Goal: Task Accomplishment & Management: Complete application form

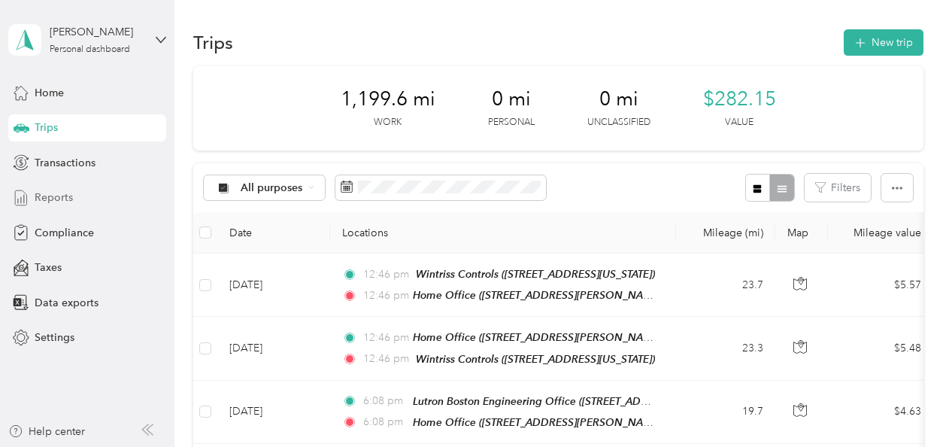
click at [54, 194] on span "Reports" at bounding box center [54, 198] width 38 height 16
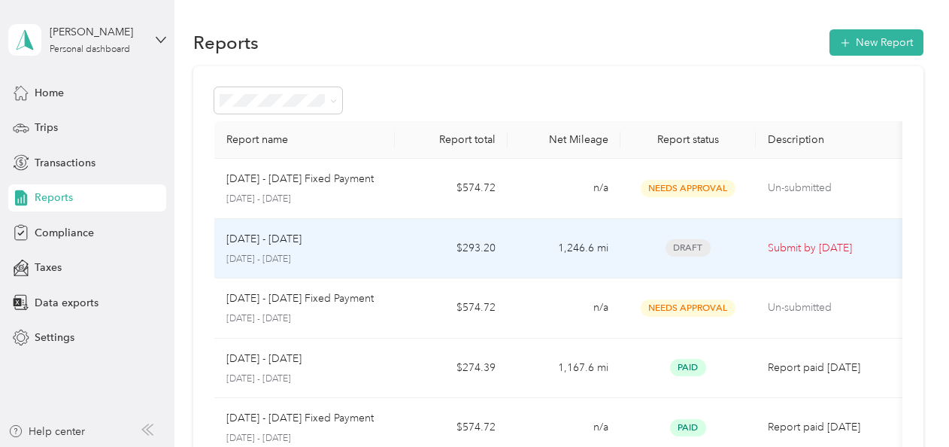
click at [293, 240] on p "[DATE] - [DATE]" at bounding box center [263, 239] width 75 height 17
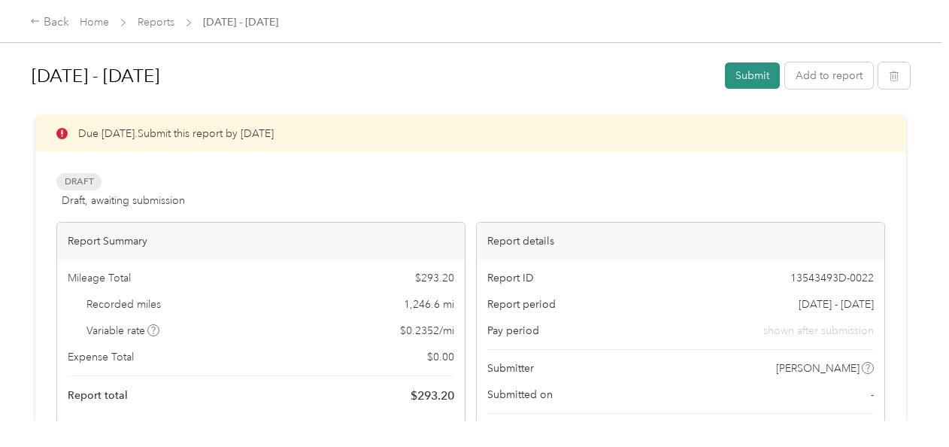
click at [734, 80] on button "Submit" at bounding box center [752, 75] width 55 height 26
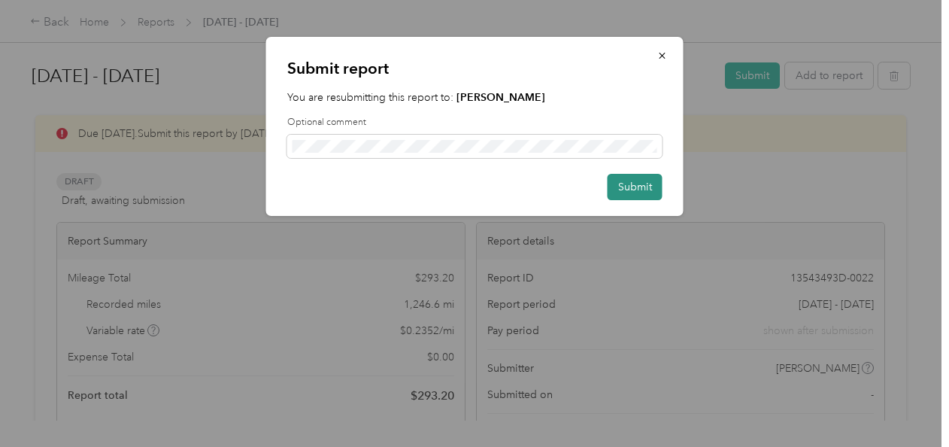
click at [637, 187] on button "Submit" at bounding box center [635, 187] width 55 height 26
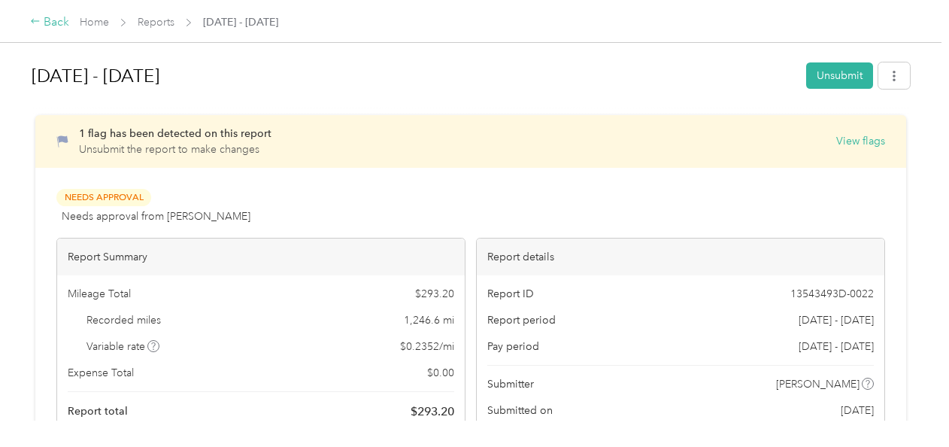
click at [56, 20] on div "Back" at bounding box center [49, 23] width 39 height 18
